Goal: Check status: Check status

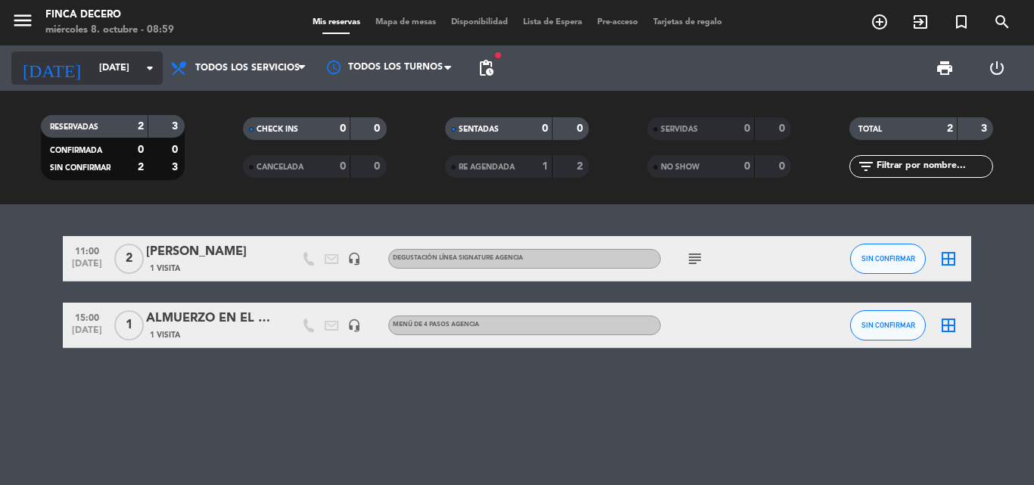
click at [98, 67] on input "[DATE]" at bounding box center [156, 68] width 128 height 26
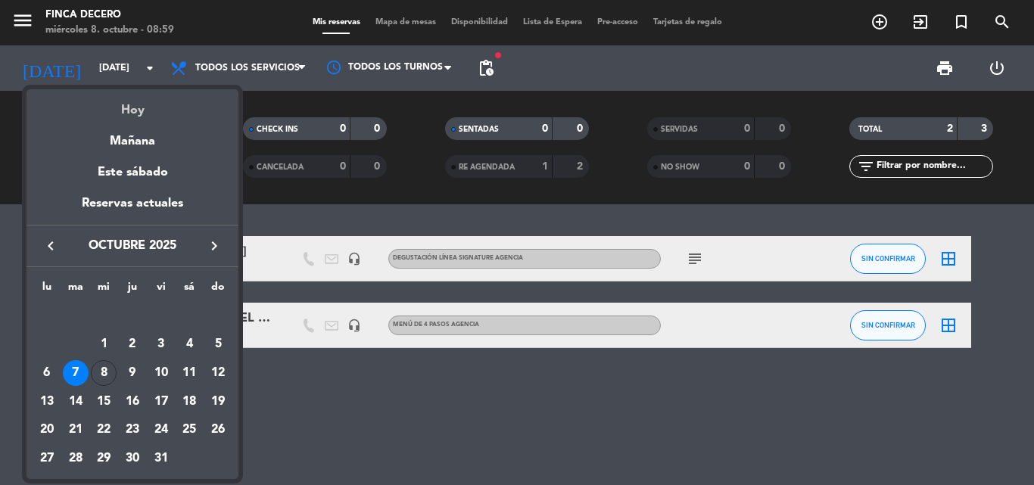
click at [132, 115] on div "Hoy" at bounding box center [132, 104] width 212 height 31
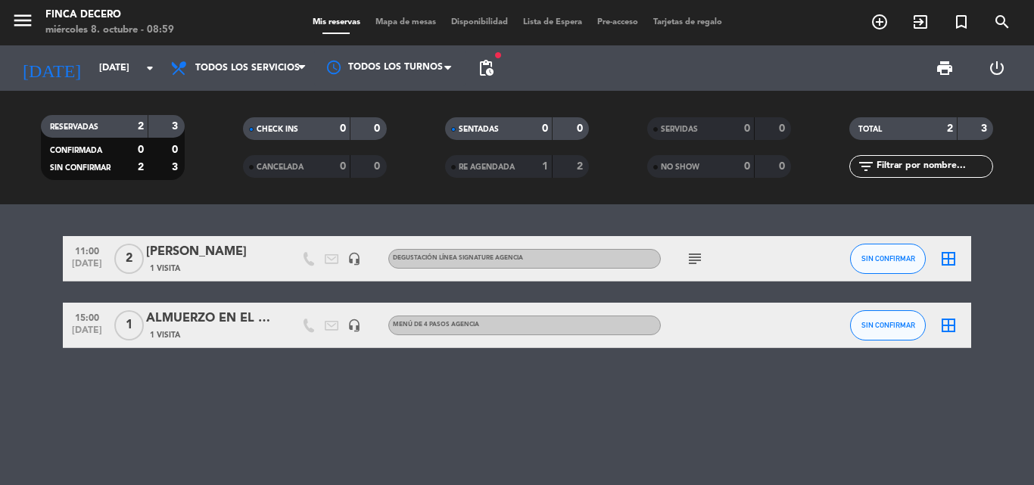
type input "[DATE]"
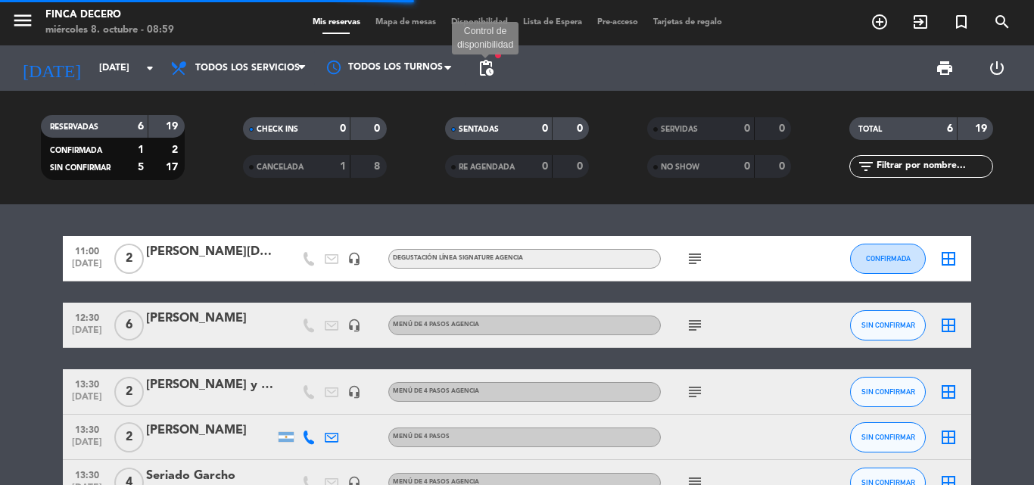
click at [489, 68] on span "pending_actions" at bounding box center [486, 68] width 18 height 18
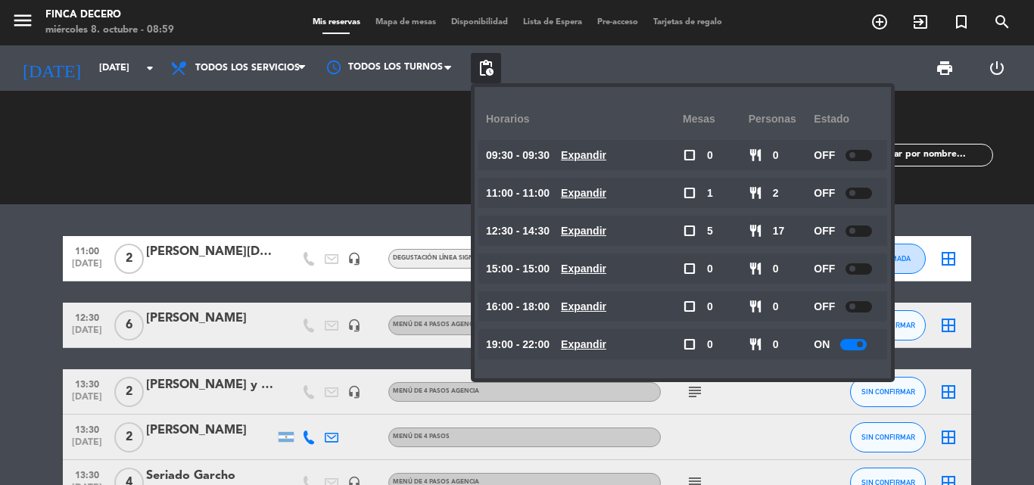
click at [14, 295] on bookings-row "11:00 [DATE] 2 [PERSON_NAME][DATE] headset_mic DEGUSTACIÓN LÍNEA SIGNATURE AGEN…" at bounding box center [517, 404] width 1034 height 336
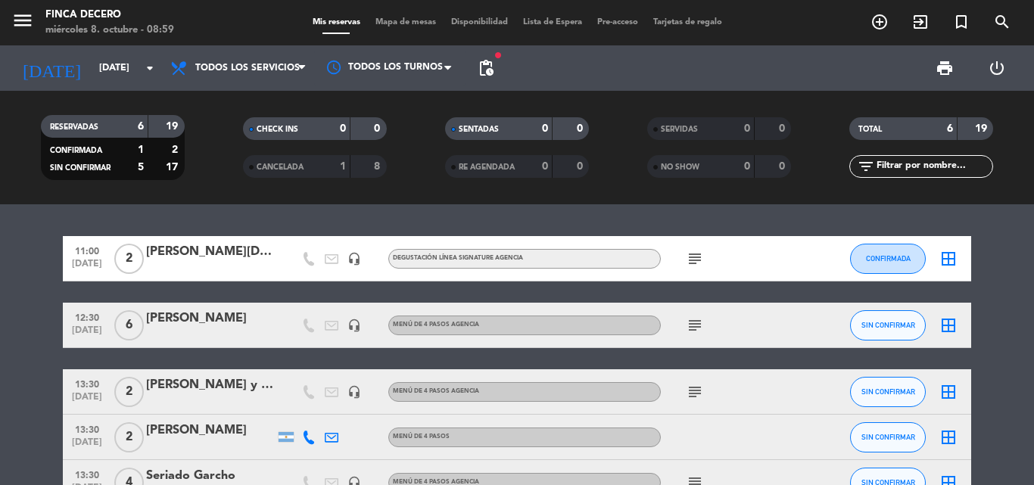
click at [700, 256] on icon "subject" at bounding box center [695, 259] width 18 height 18
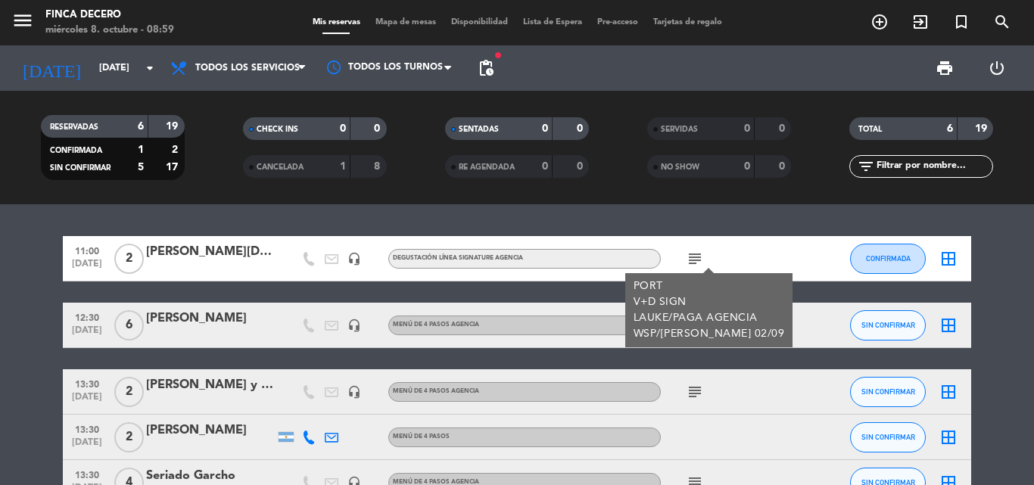
drag, startPoint x: 700, startPoint y: 256, endPoint x: 680, endPoint y: 229, distance: 34.1
click at [680, 229] on div "11:00 [DATE] 2 [PERSON_NAME][DATE] headset_mic DEGUSTACIÓN LÍNEA SIGNATURE AGEN…" at bounding box center [517, 344] width 1034 height 281
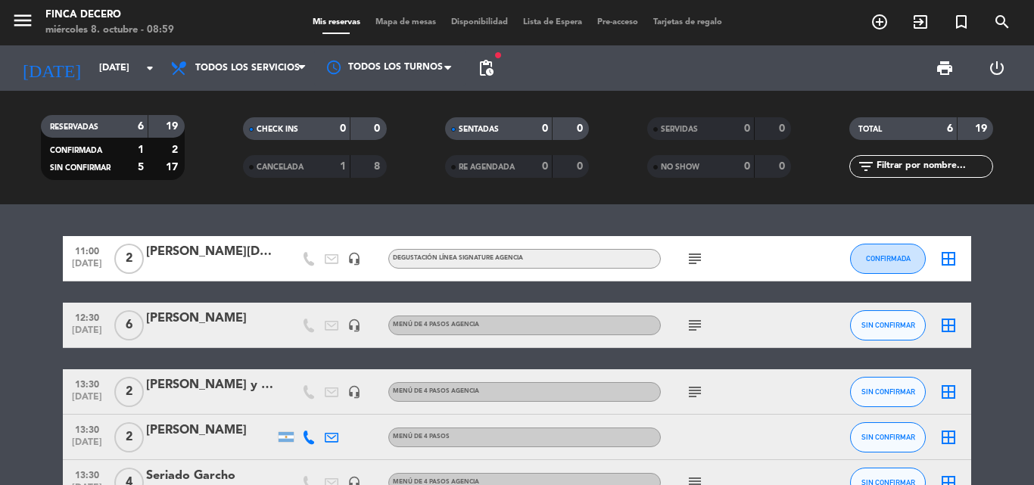
click at [690, 256] on icon "subject" at bounding box center [695, 259] width 18 height 18
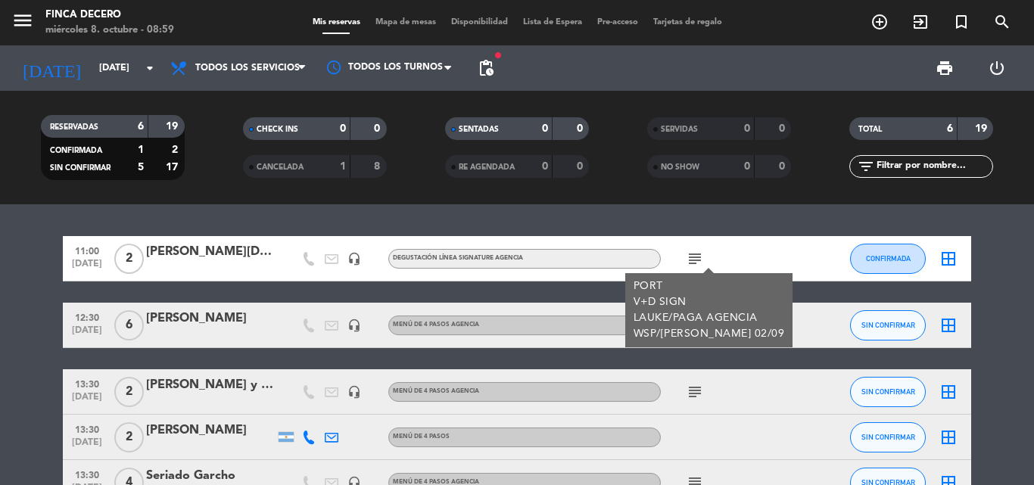
click at [711, 214] on div "11:00 [DATE] 2 [PERSON_NAME][DATE] headset_mic DEGUSTACIÓN LÍNEA SIGNATURE AGEN…" at bounding box center [517, 344] width 1034 height 281
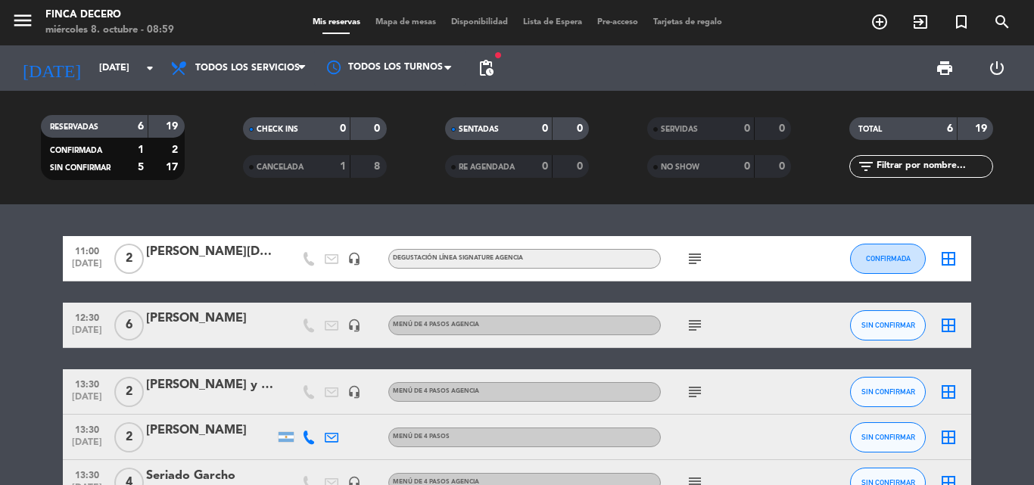
click at [700, 329] on icon "subject" at bounding box center [695, 325] width 18 height 18
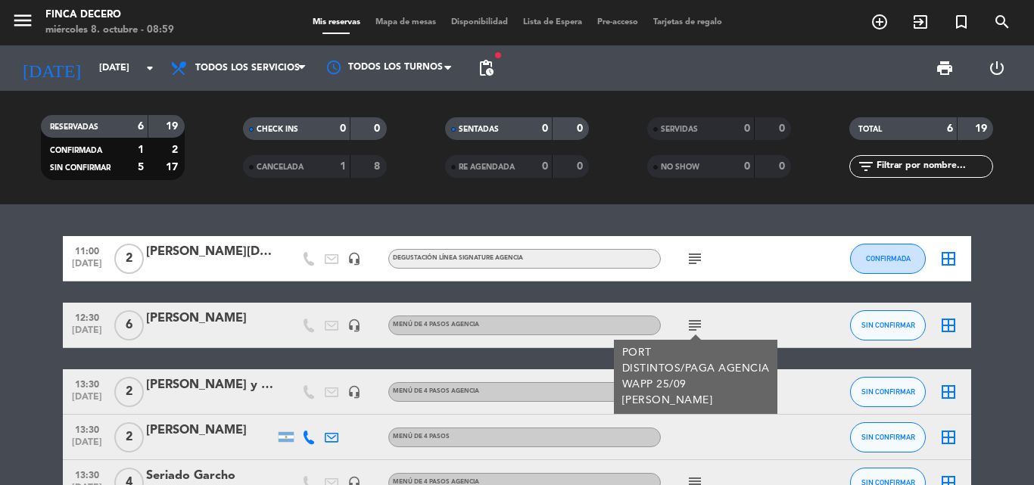
click at [700, 329] on icon "subject" at bounding box center [695, 325] width 18 height 18
